Goal: Check status

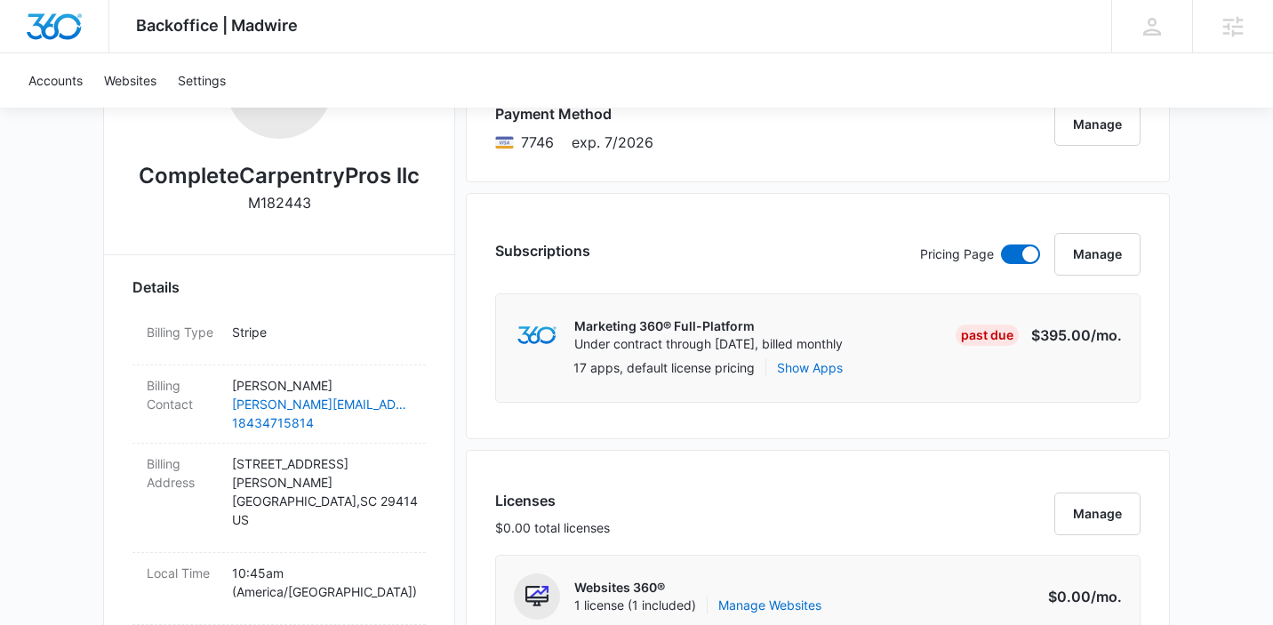
scroll to position [973, 0]
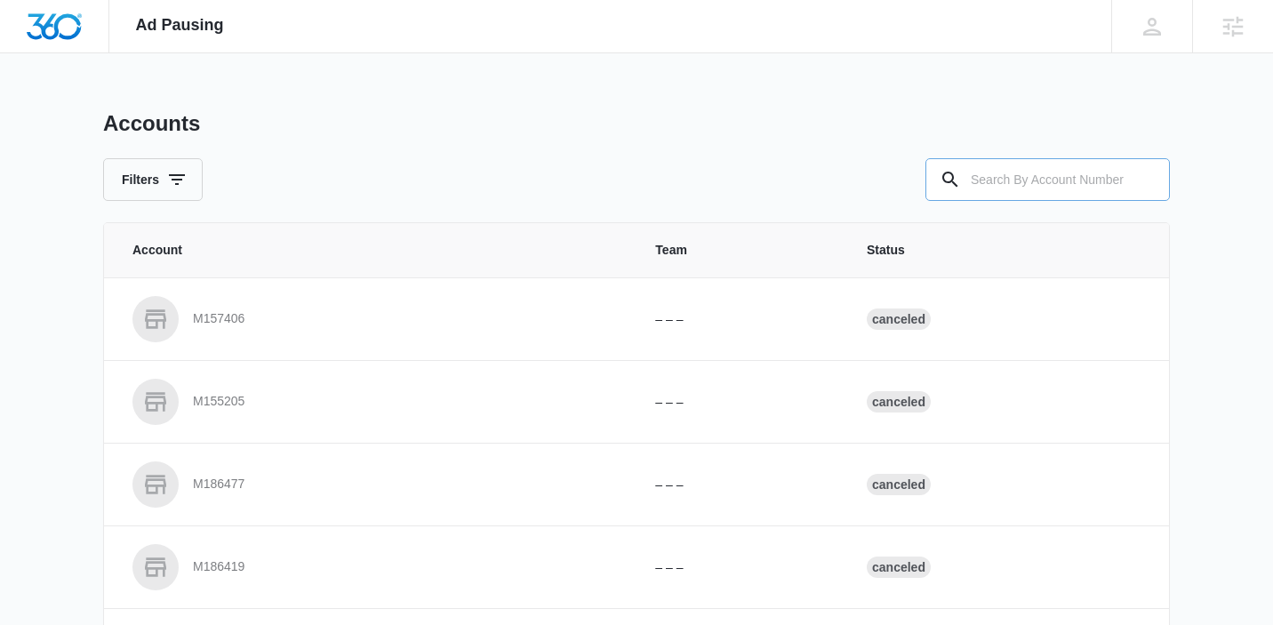
click at [1004, 187] on input "text" at bounding box center [1048, 179] width 244 height 43
paste input "M330626"
type input "M330626"
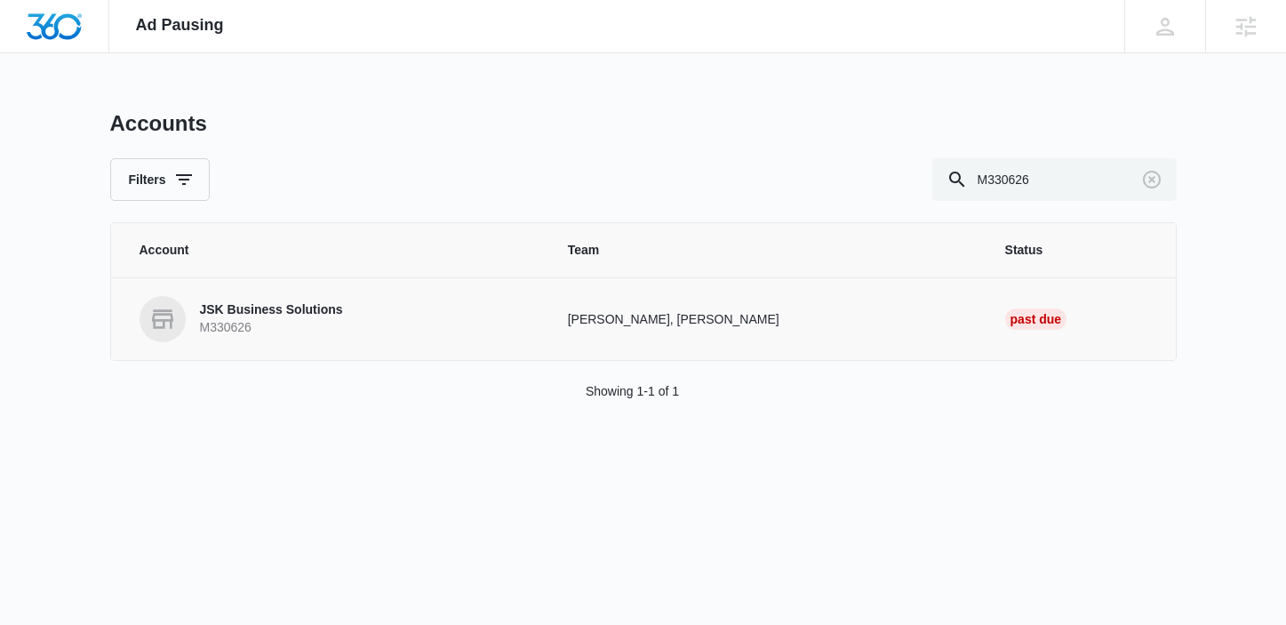
click at [276, 320] on p "M330626" at bounding box center [271, 328] width 143 height 18
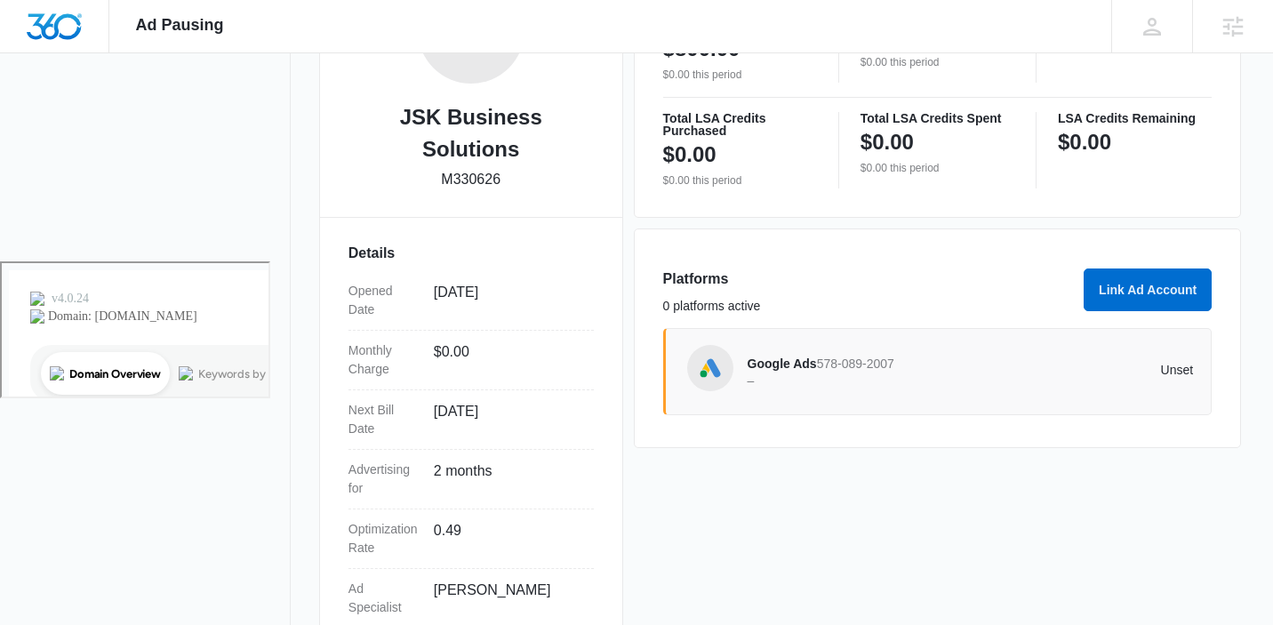
scroll to position [381, 0]
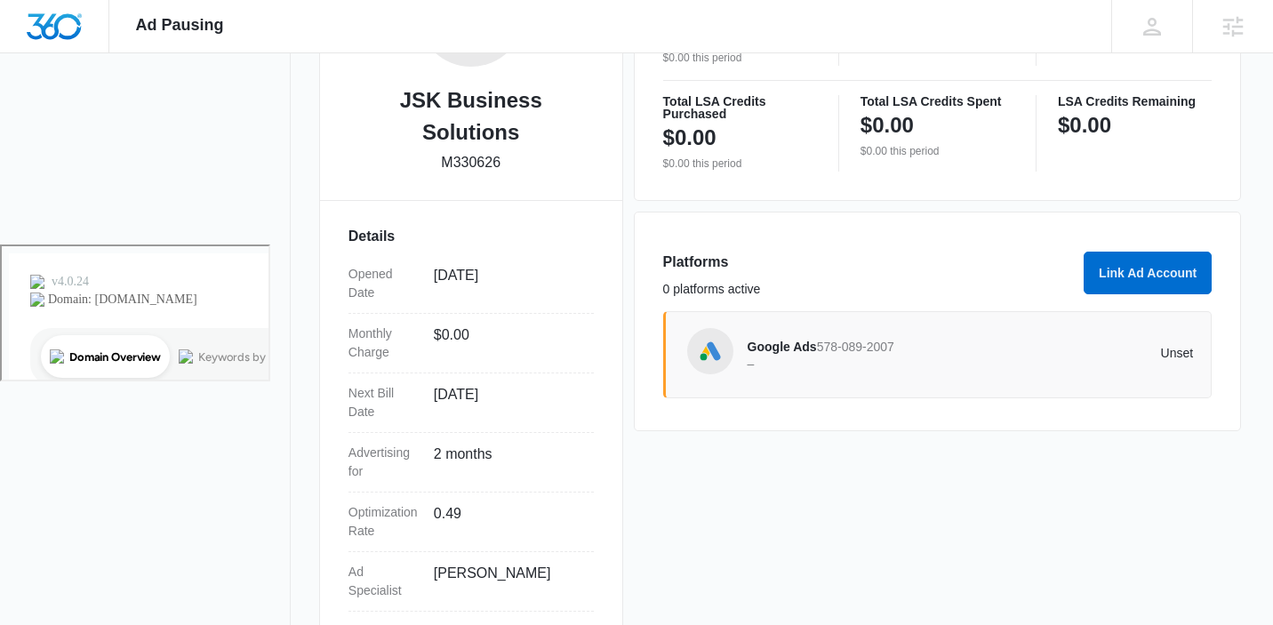
click at [802, 349] on span "Google Ads" at bounding box center [782, 347] width 69 height 14
